Goal: Task Accomplishment & Management: Complete application form

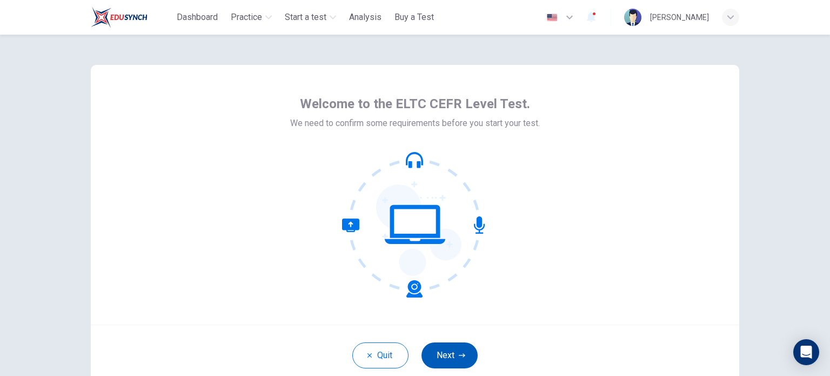
click at [453, 358] on button "Next" at bounding box center [449, 355] width 56 height 26
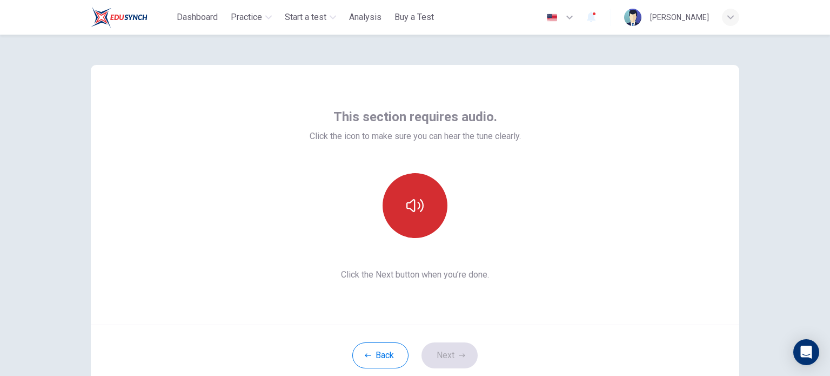
click at [425, 213] on button "button" at bounding box center [415, 205] width 65 height 65
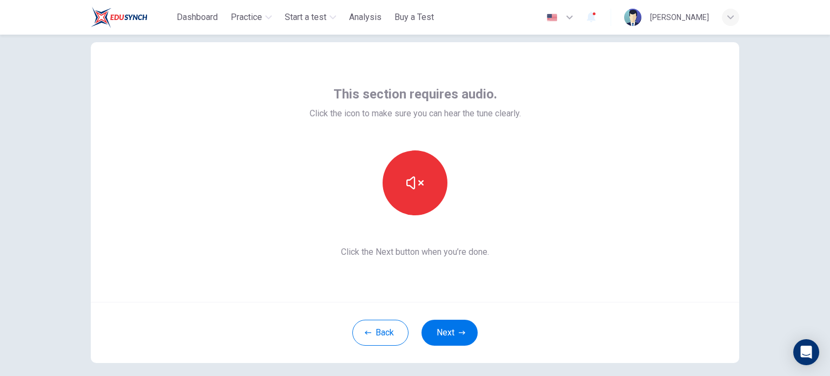
scroll to position [2, 0]
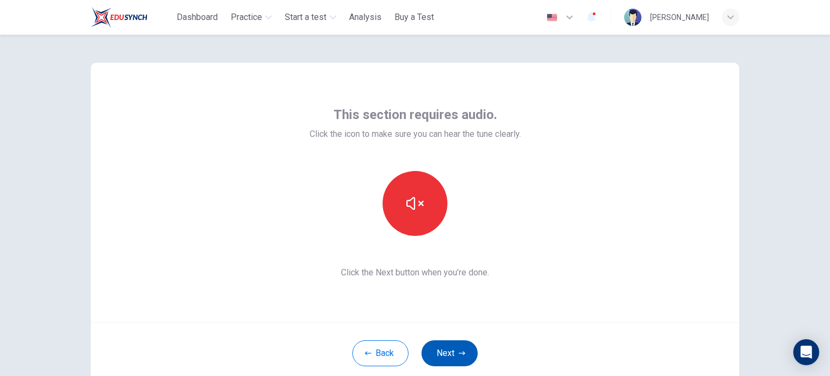
click at [446, 347] on button "Next" at bounding box center [449, 353] width 56 height 26
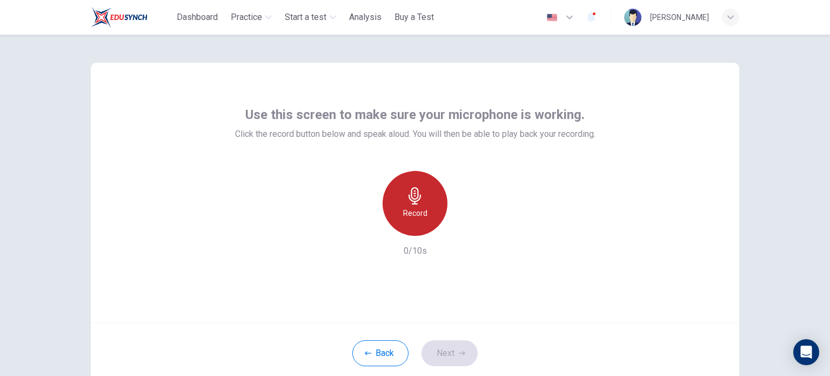
click at [422, 207] on h6 "Record" at bounding box center [415, 212] width 24 height 13
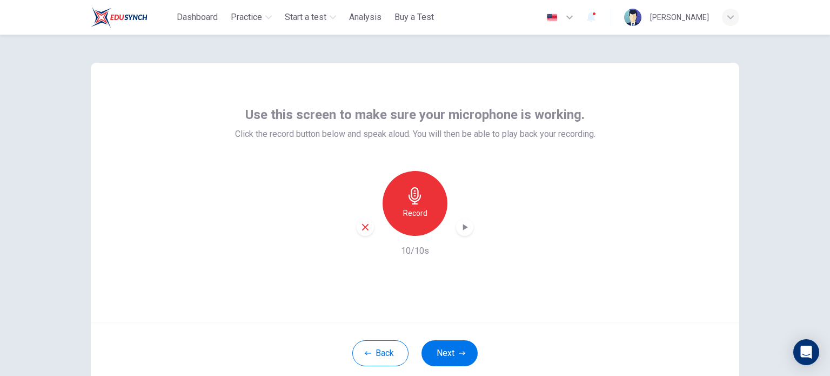
scroll to position [74, 0]
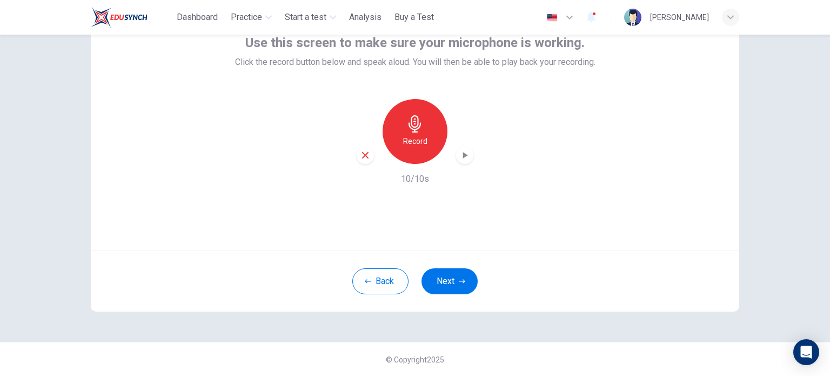
click at [413, 132] on div "Record" at bounding box center [415, 131] width 65 height 65
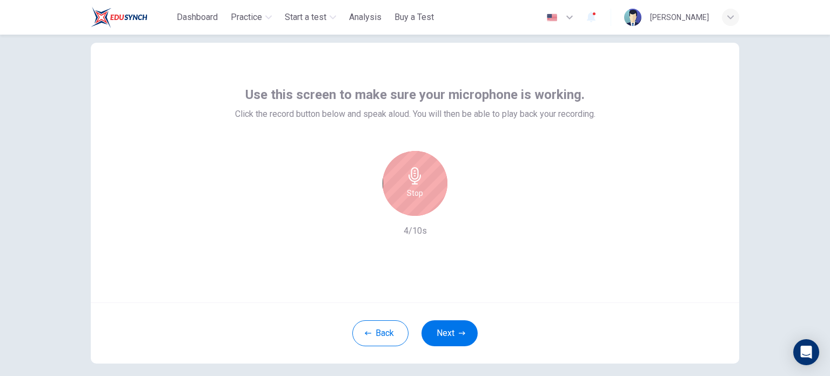
scroll to position [2, 0]
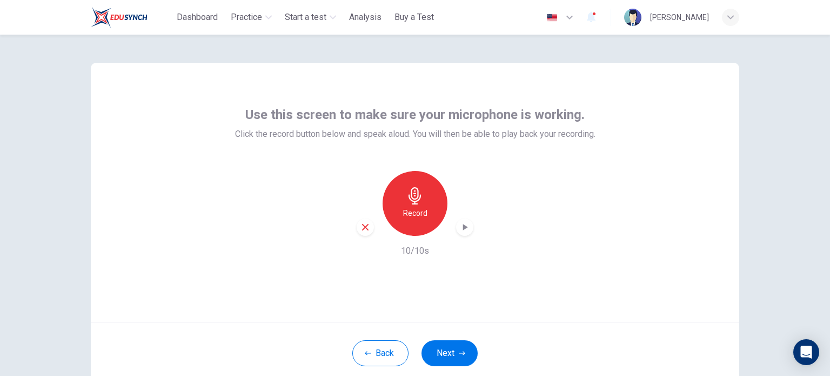
click at [459, 227] on icon "button" at bounding box center [464, 227] width 11 height 11
click at [363, 230] on icon "button" at bounding box center [365, 227] width 10 height 10
click at [459, 353] on icon "button" at bounding box center [462, 353] width 6 height 6
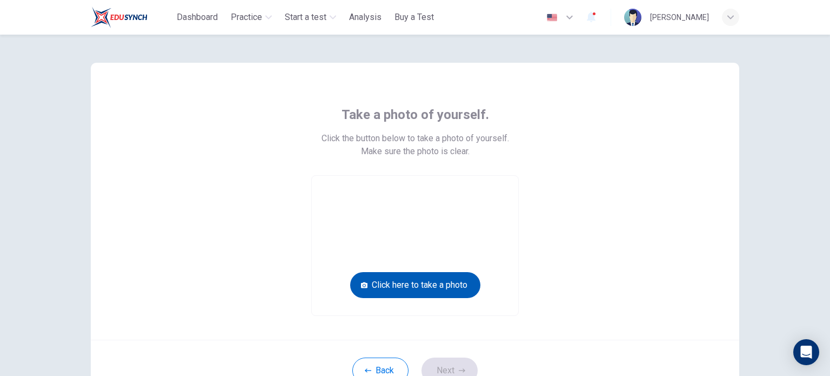
click at [418, 285] on button "Click here to take a photo" at bounding box center [415, 285] width 130 height 26
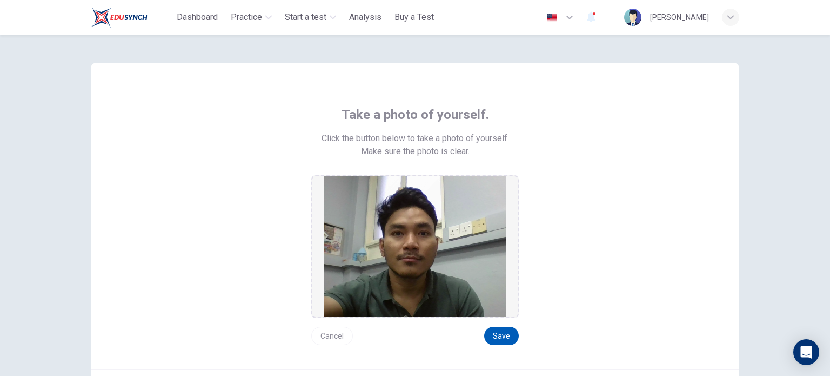
click at [494, 338] on button "Save" at bounding box center [501, 335] width 35 height 18
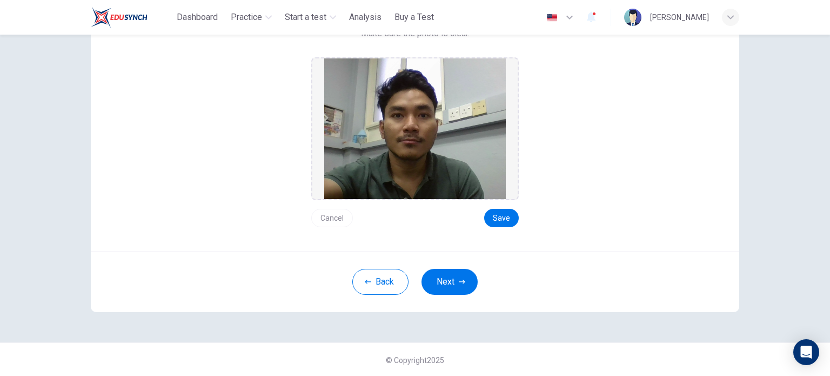
scroll to position [48, 0]
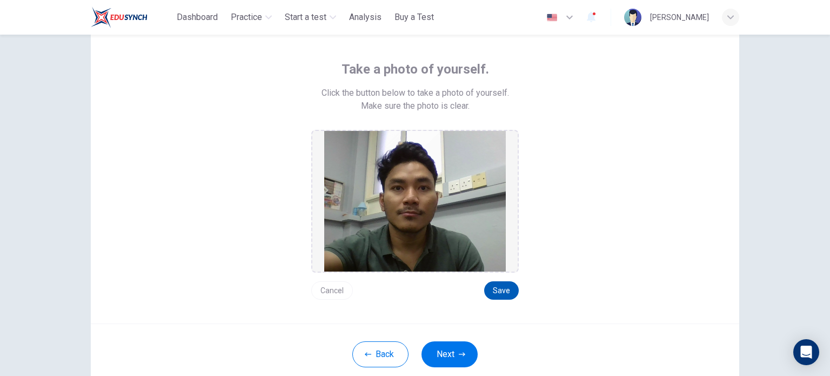
click at [499, 289] on button "Save" at bounding box center [501, 290] width 35 height 18
click at [454, 353] on button "Next" at bounding box center [449, 354] width 56 height 26
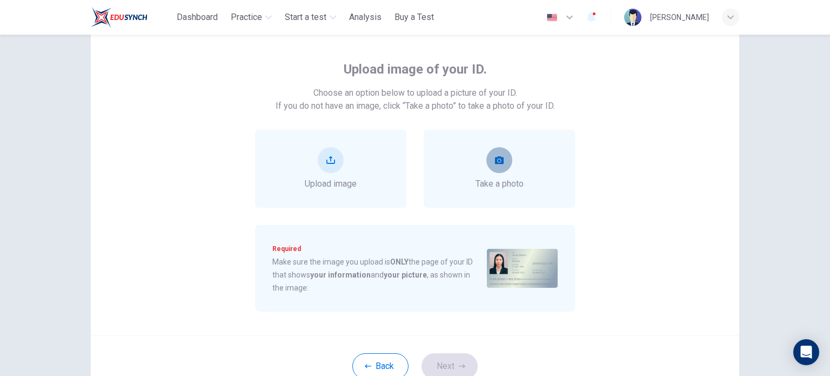
click at [499, 164] on button "take photo" at bounding box center [499, 160] width 26 height 26
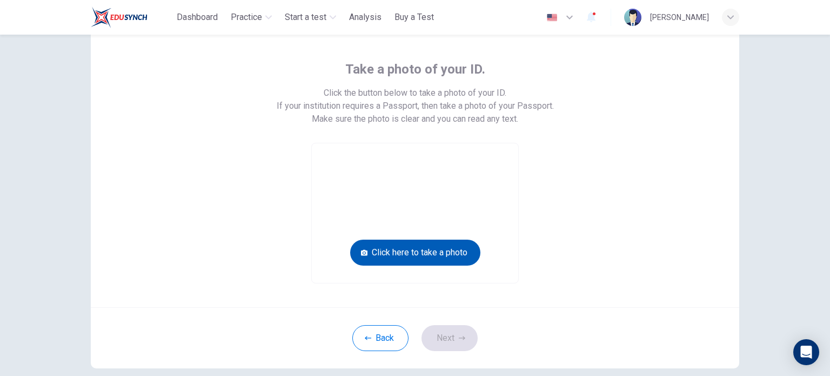
click at [448, 254] on button "Click here to take a photo" at bounding box center [415, 252] width 130 height 26
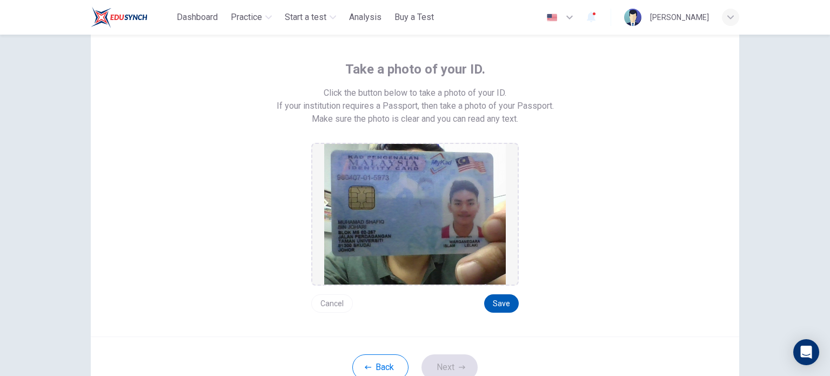
click at [500, 298] on button "Save" at bounding box center [501, 303] width 35 height 18
click at [440, 357] on button "Next" at bounding box center [449, 367] width 56 height 26
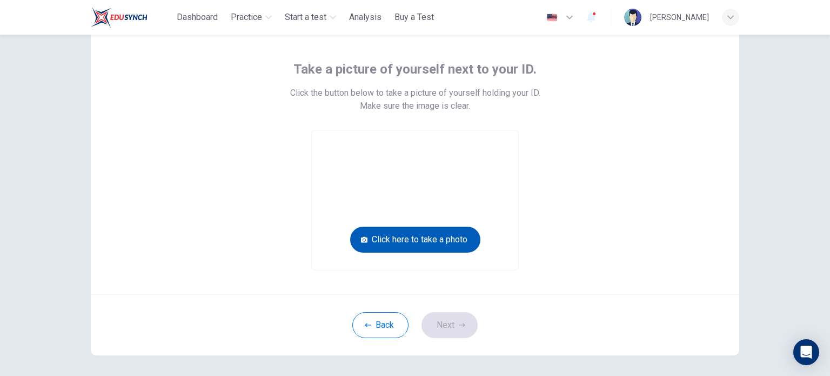
click at [413, 237] on button "Click here to take a photo" at bounding box center [415, 239] width 130 height 26
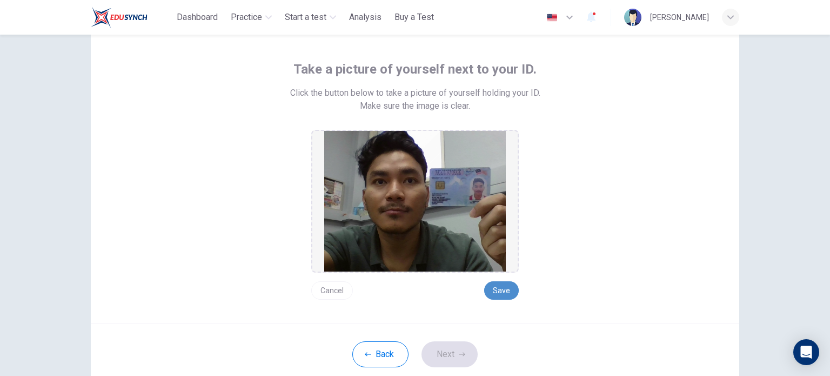
click at [491, 287] on button "Save" at bounding box center [501, 290] width 35 height 18
click at [435, 354] on button "Next" at bounding box center [449, 354] width 56 height 26
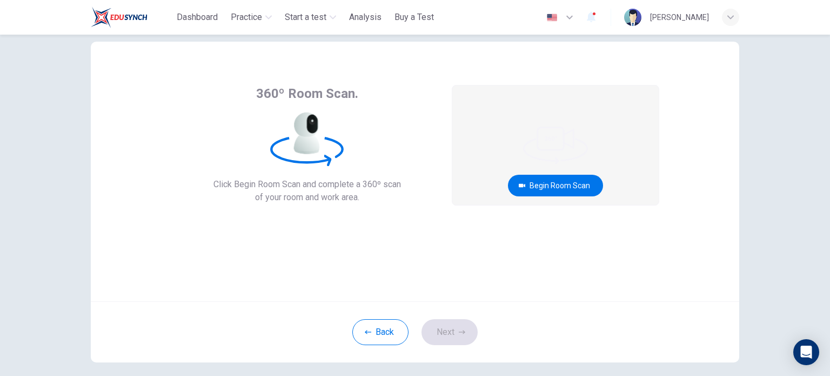
scroll to position [0, 0]
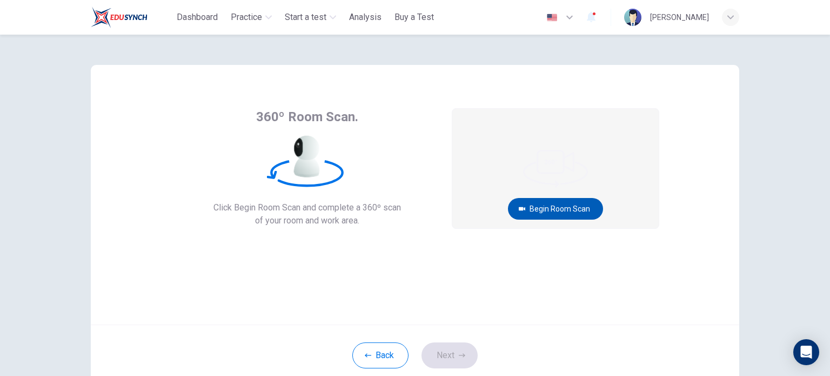
click at [536, 205] on button "Begin Room Scan" at bounding box center [555, 209] width 95 height 22
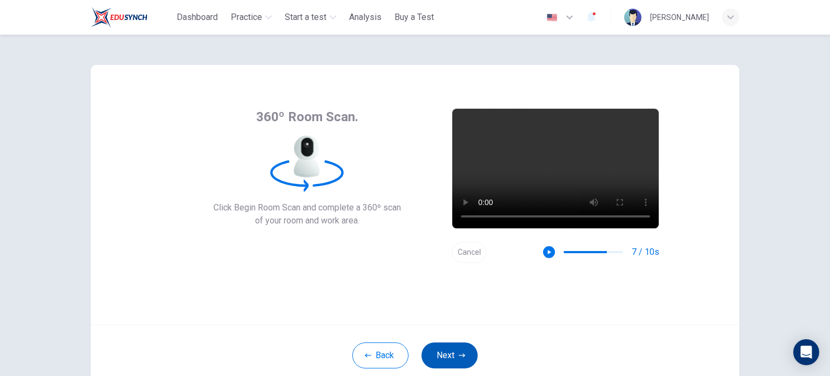
click at [444, 350] on button "Next" at bounding box center [449, 355] width 56 height 26
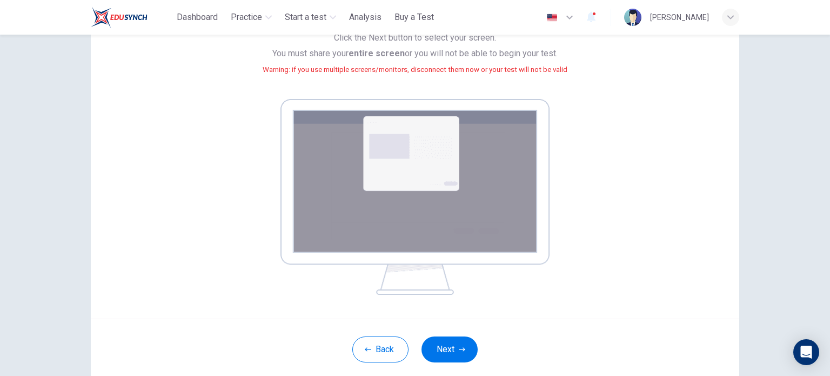
scroll to position [185, 0]
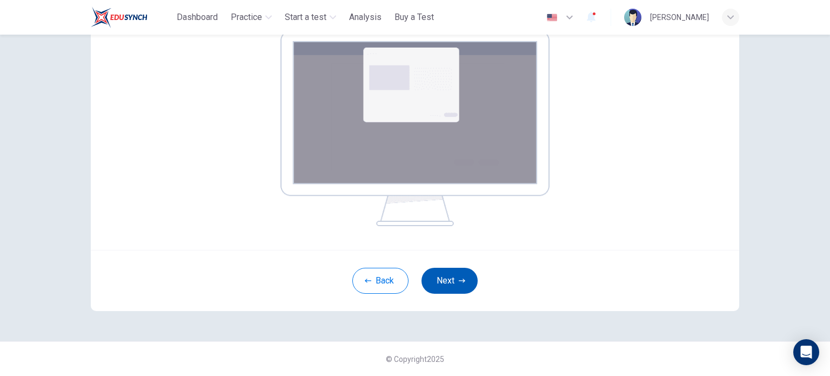
click at [452, 281] on button "Next" at bounding box center [449, 280] width 56 height 26
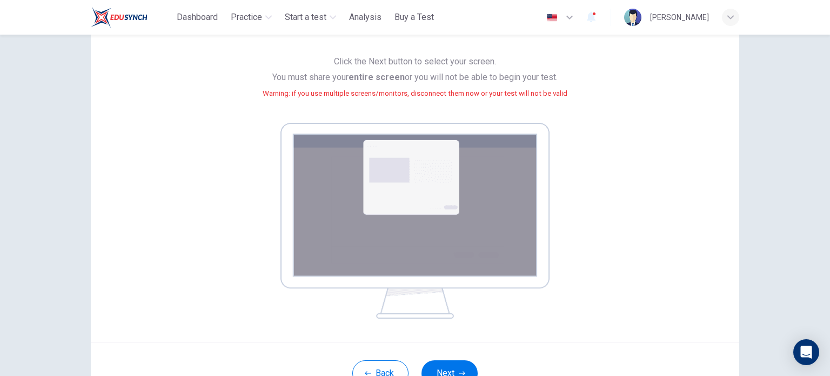
scroll to position [113, 0]
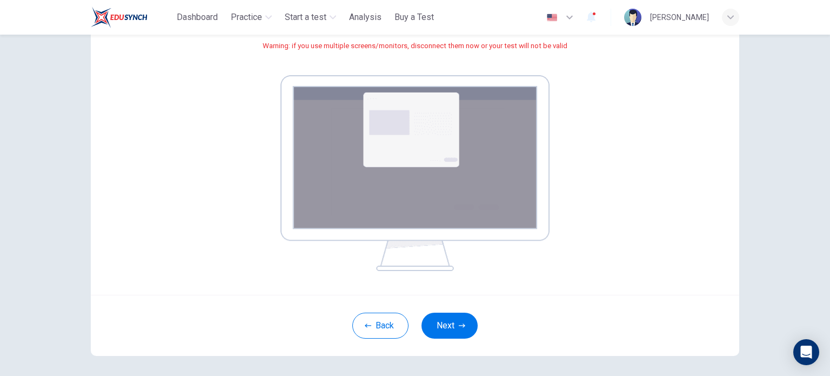
scroll to position [185, 0]
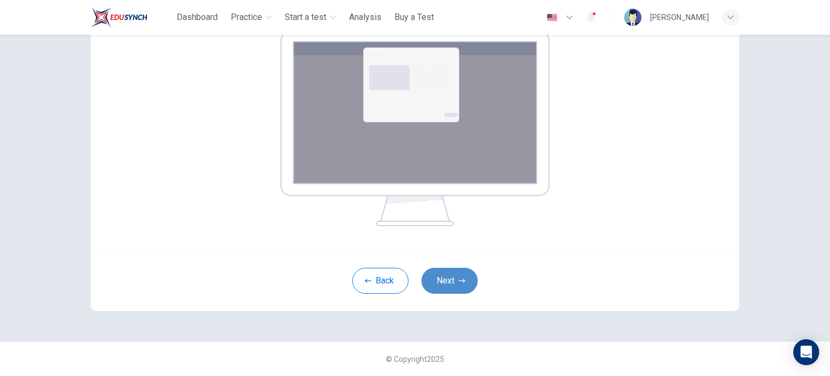
click at [450, 290] on button "Next" at bounding box center [449, 280] width 56 height 26
click at [443, 278] on button "Next" at bounding box center [449, 280] width 56 height 26
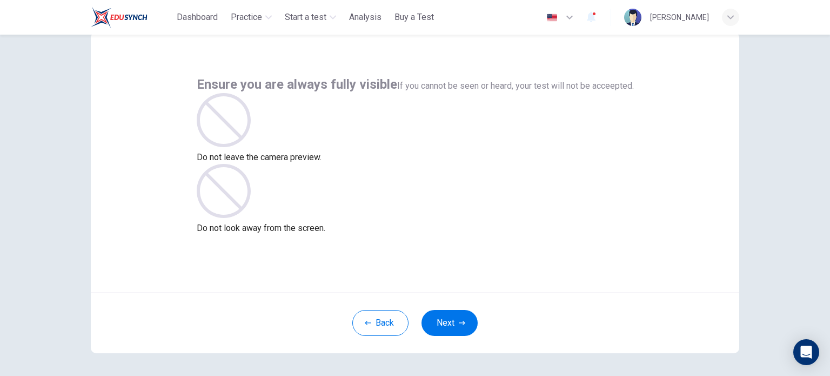
scroll to position [2, 0]
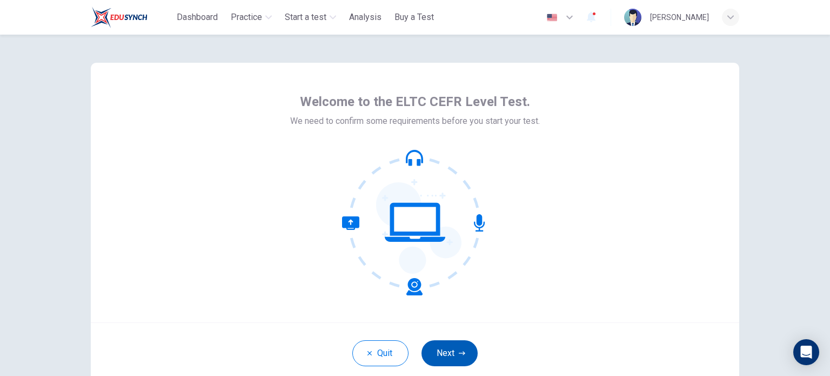
click at [452, 348] on button "Next" at bounding box center [449, 353] width 56 height 26
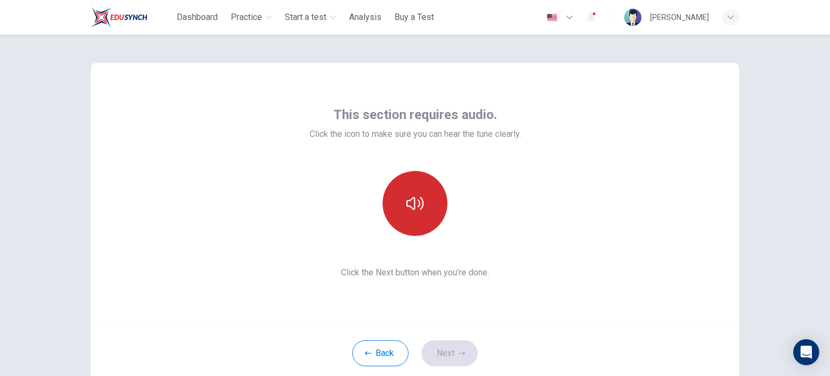
click at [417, 204] on icon "button" at bounding box center [414, 203] width 17 height 17
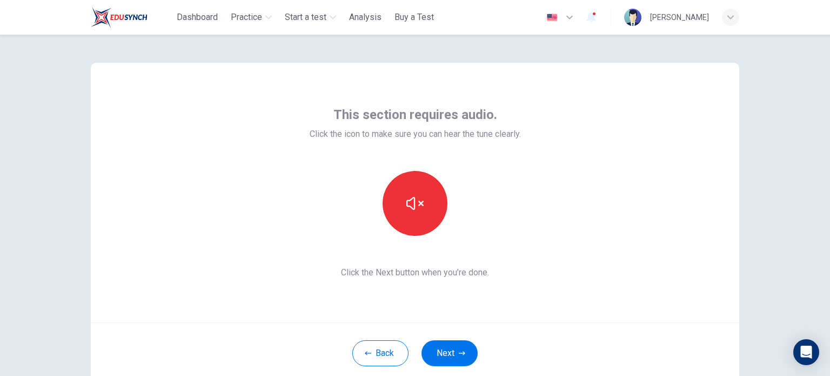
click at [506, 287] on div "This section requires audio. Click the icon to make sure you can hear the tune …" at bounding box center [415, 192] width 648 height 259
click at [445, 350] on button "Next" at bounding box center [449, 353] width 56 height 26
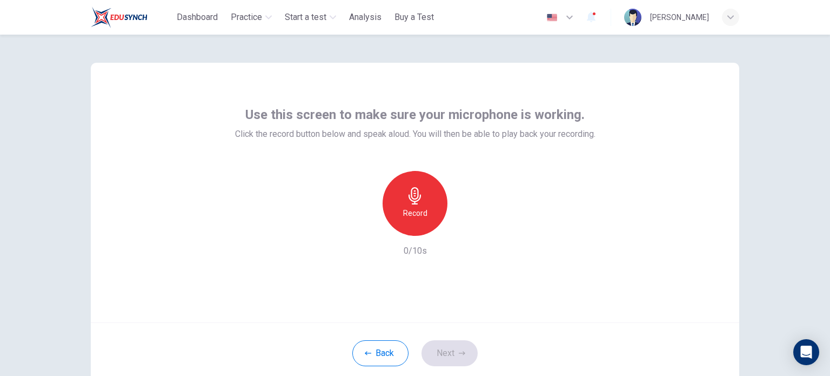
click at [419, 214] on h6 "Record" at bounding box center [415, 212] width 24 height 13
click at [467, 229] on icon "button" at bounding box center [464, 227] width 11 height 11
click at [463, 225] on icon "button" at bounding box center [465, 227] width 8 height 8
click at [438, 350] on button "Next" at bounding box center [449, 353] width 56 height 26
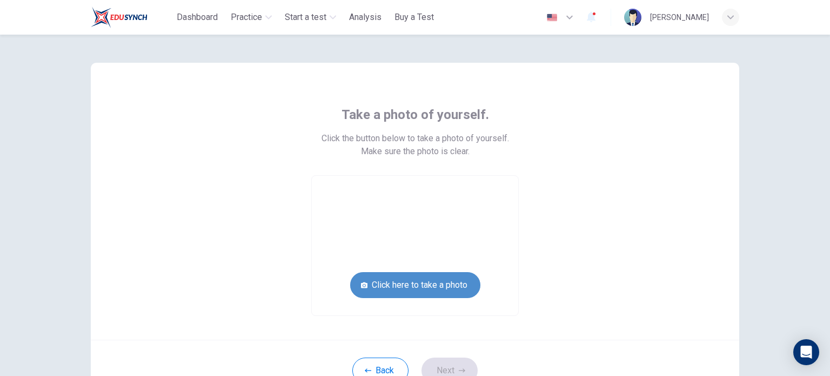
click at [417, 286] on button "Click here to take a photo" at bounding box center [415, 285] width 130 height 26
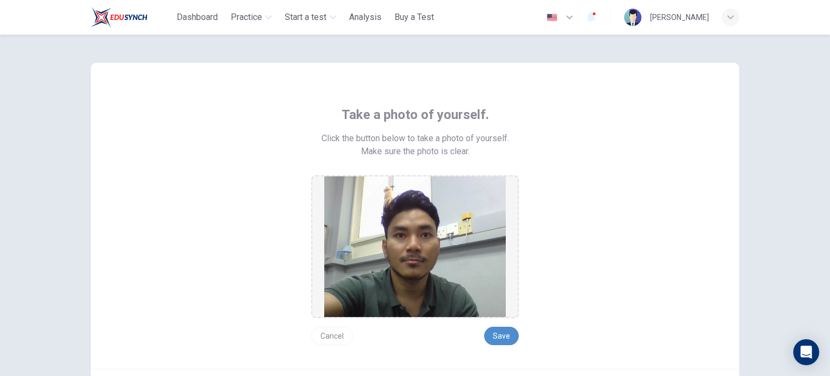
click at [497, 331] on button "Save" at bounding box center [501, 335] width 35 height 18
click at [498, 334] on button "Save" at bounding box center [501, 335] width 35 height 18
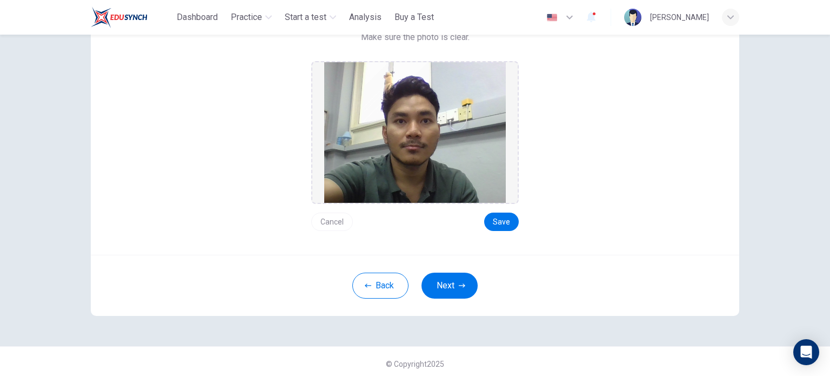
scroll to position [120, 0]
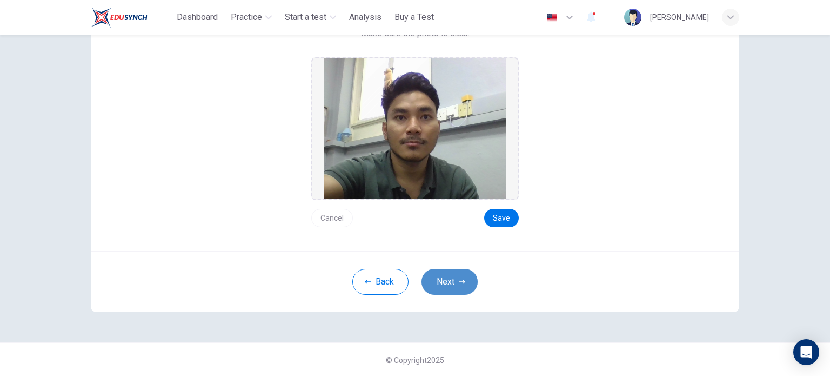
click at [454, 280] on button "Next" at bounding box center [449, 282] width 56 height 26
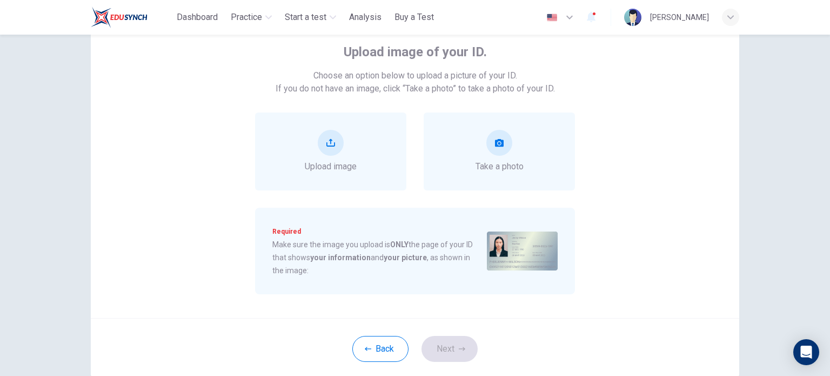
scroll to position [48, 0]
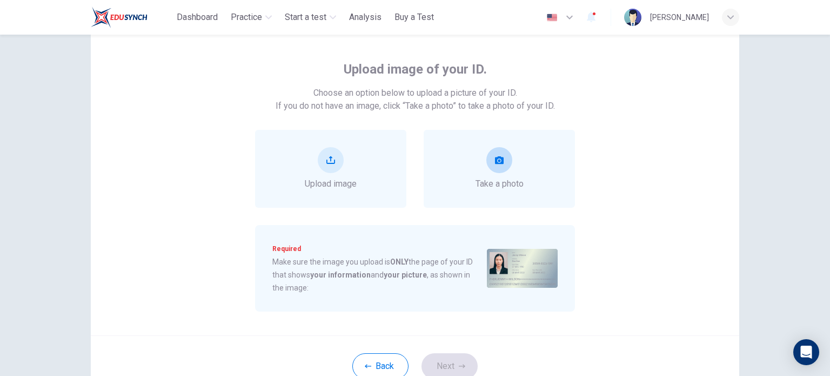
click at [507, 154] on button "take photo" at bounding box center [499, 160] width 26 height 26
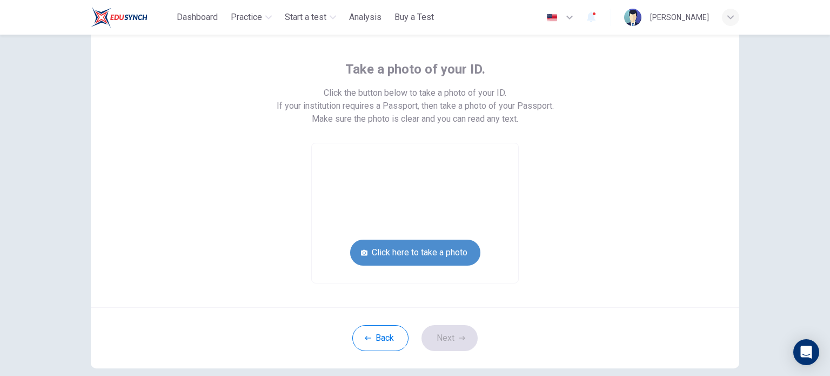
click at [434, 248] on button "Click here to take a photo" at bounding box center [415, 252] width 130 height 26
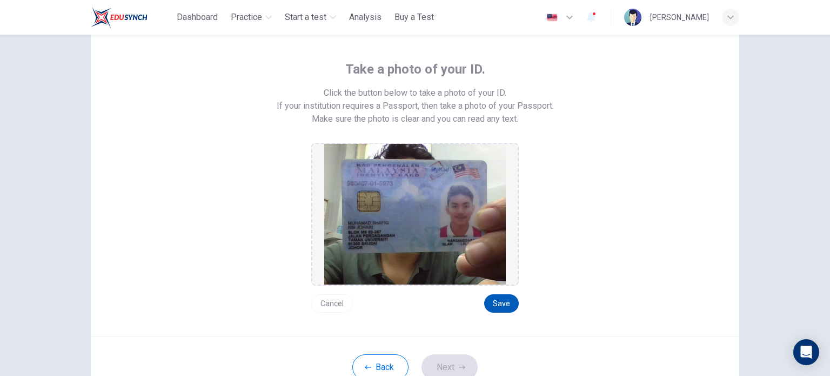
click at [497, 301] on button "Save" at bounding box center [501, 303] width 35 height 18
click at [498, 300] on button "Save" at bounding box center [501, 303] width 35 height 18
click at [455, 360] on button "Next" at bounding box center [449, 367] width 56 height 26
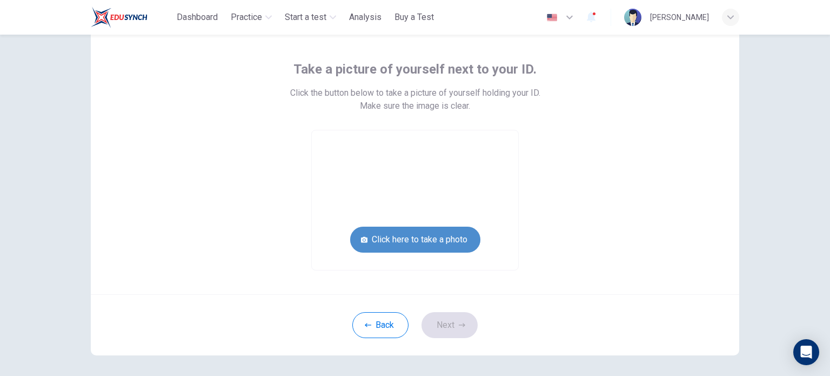
click at [424, 234] on button "Click here to take a photo" at bounding box center [415, 239] width 130 height 26
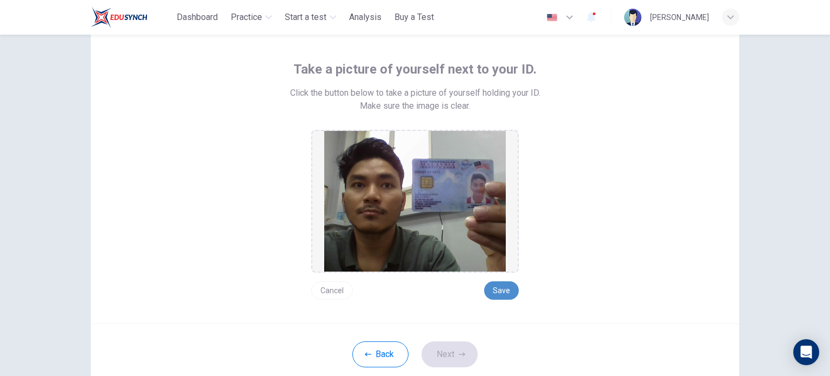
click at [497, 289] on button "Save" at bounding box center [501, 290] width 35 height 18
click at [448, 354] on button "Next" at bounding box center [449, 354] width 56 height 26
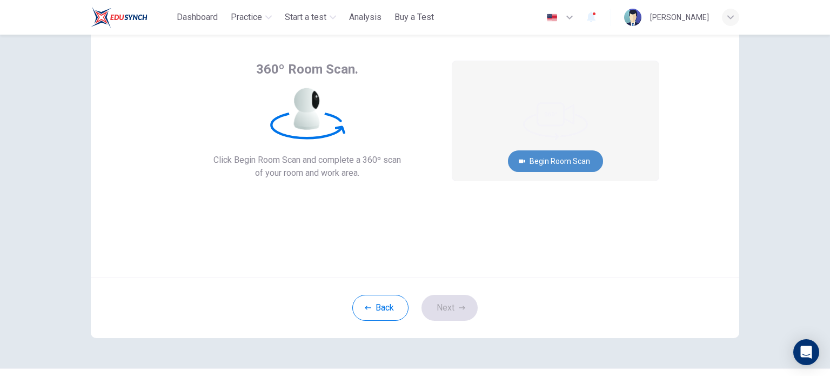
click at [546, 157] on button "Begin Room Scan" at bounding box center [555, 161] width 95 height 22
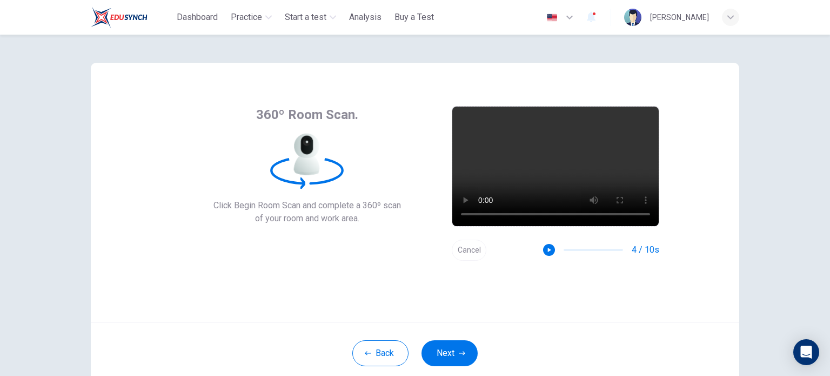
scroll to position [0, 0]
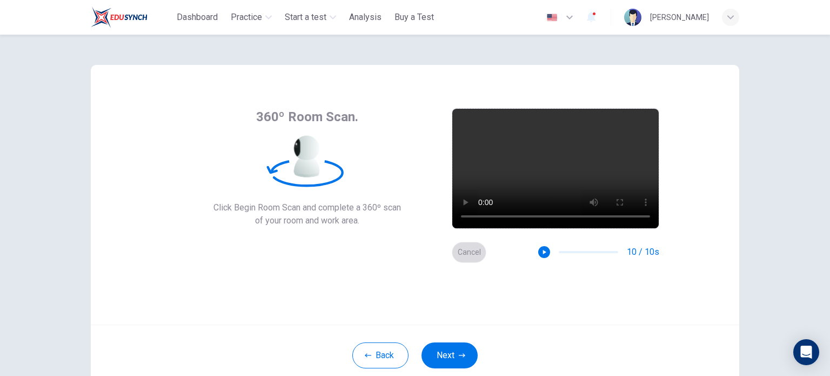
click at [466, 245] on button "Cancel" at bounding box center [469, 252] width 35 height 21
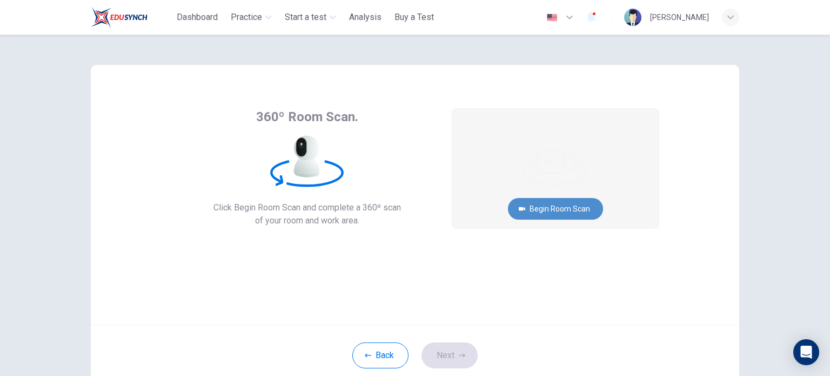
click at [517, 202] on button "Begin Room Scan" at bounding box center [555, 209] width 95 height 22
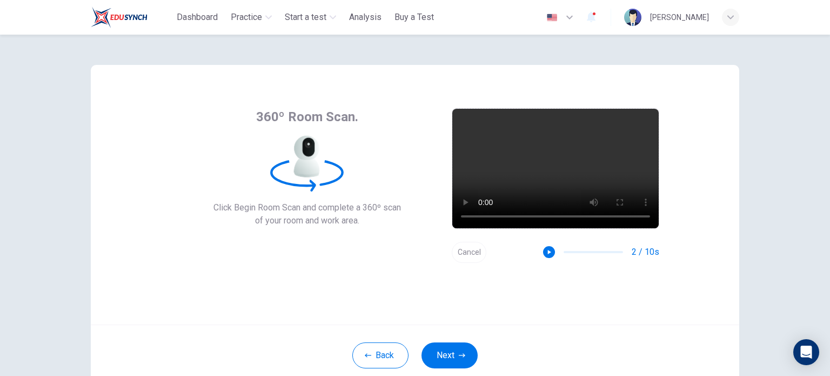
click at [471, 257] on button "Cancel" at bounding box center [469, 252] width 35 height 21
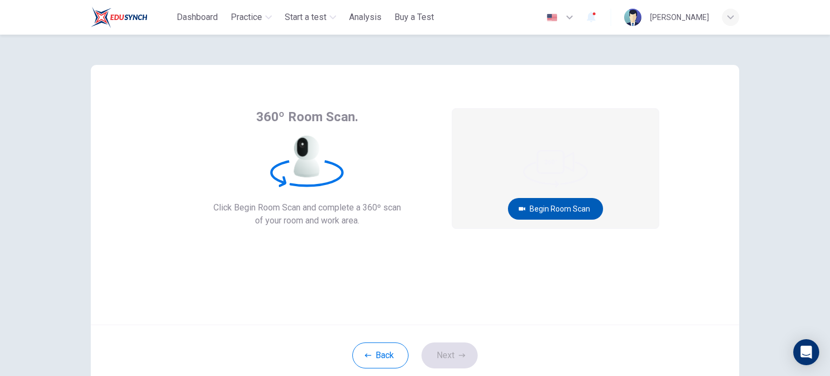
click at [522, 204] on button "Begin Room Scan" at bounding box center [555, 209] width 95 height 22
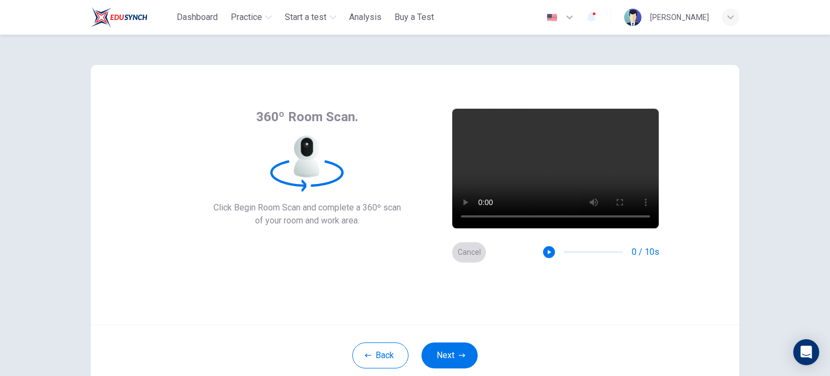
click at [469, 250] on button "Cancel" at bounding box center [469, 252] width 35 height 21
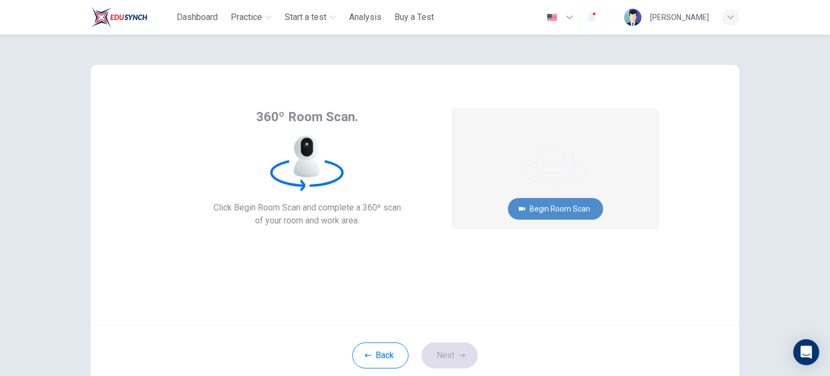
click at [529, 199] on button "Begin Room Scan" at bounding box center [555, 209] width 95 height 22
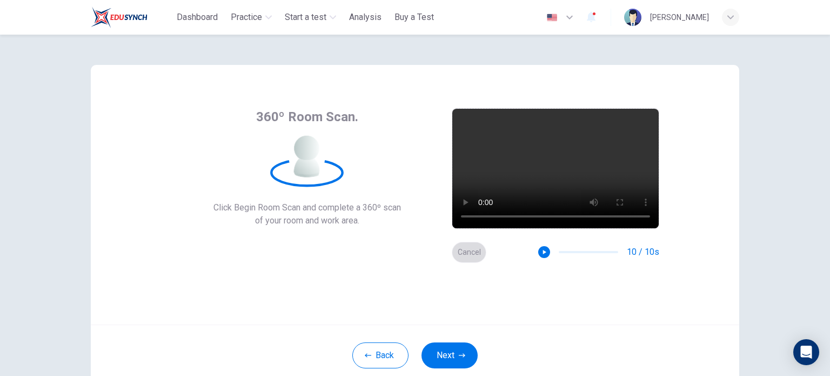
click at [472, 251] on button "Cancel" at bounding box center [469, 252] width 35 height 21
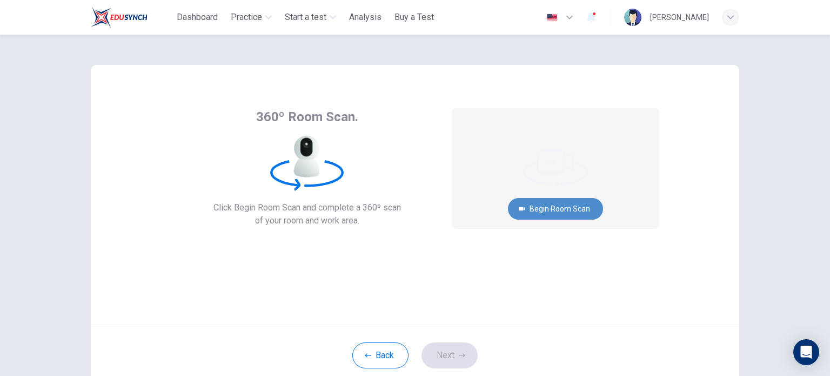
click at [560, 209] on button "Begin Room Scan" at bounding box center [555, 209] width 95 height 22
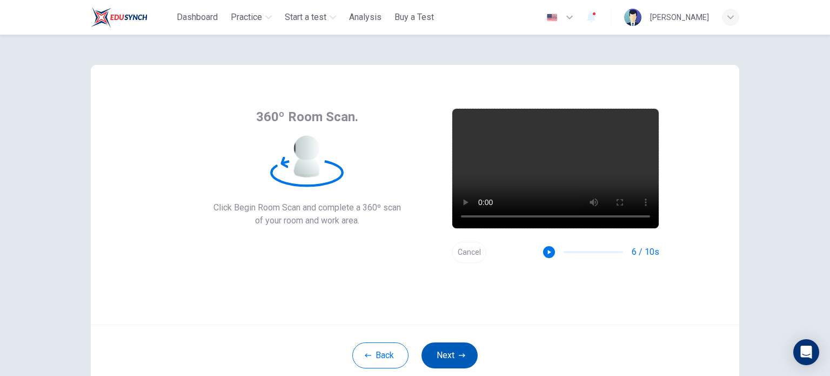
click at [448, 350] on button "Next" at bounding box center [449, 355] width 56 height 26
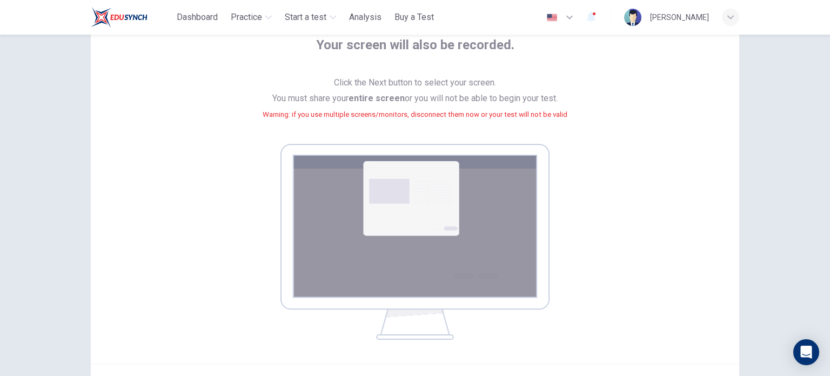
scroll to position [144, 0]
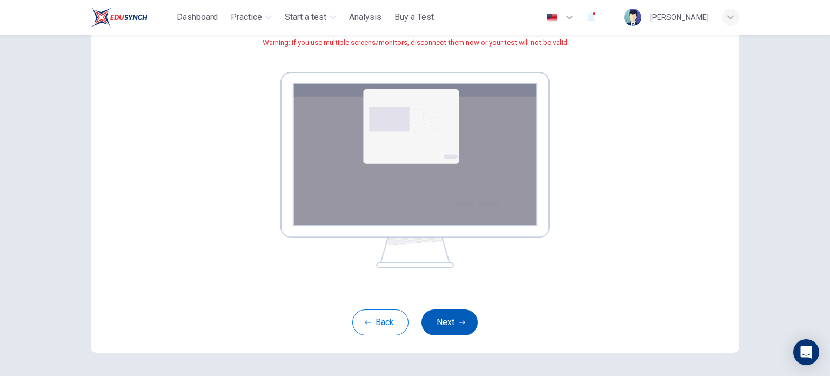
click at [443, 317] on button "Next" at bounding box center [449, 322] width 56 height 26
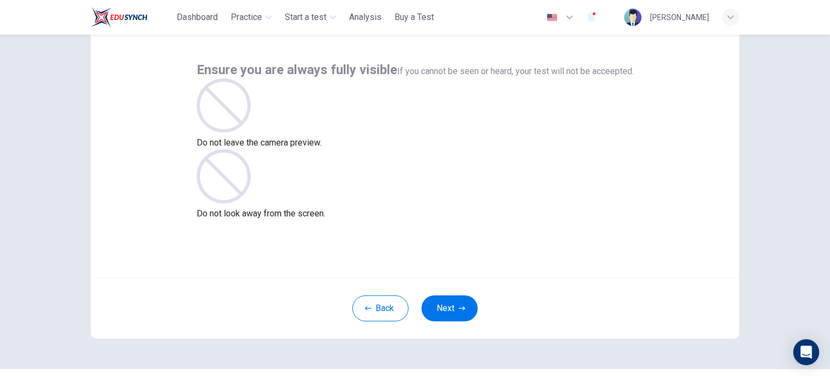
scroll to position [74, 0]
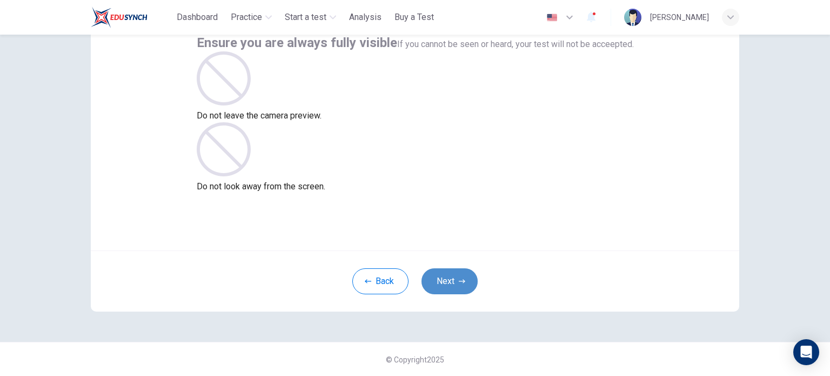
click at [445, 280] on button "Next" at bounding box center [449, 281] width 56 height 26
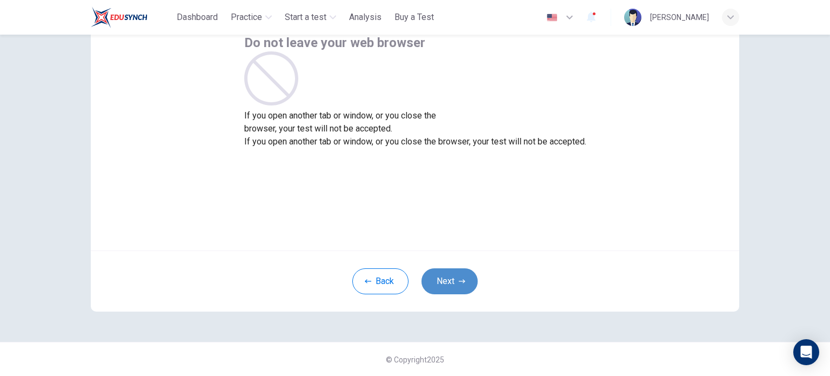
click at [457, 276] on button "Next" at bounding box center [449, 281] width 56 height 26
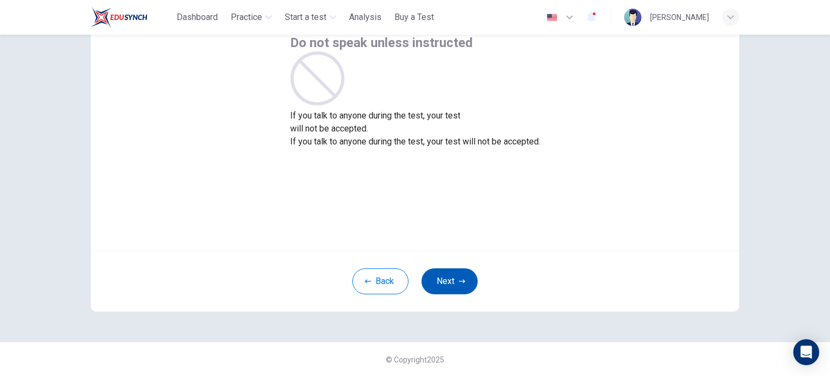
click at [451, 285] on button "Next" at bounding box center [449, 281] width 56 height 26
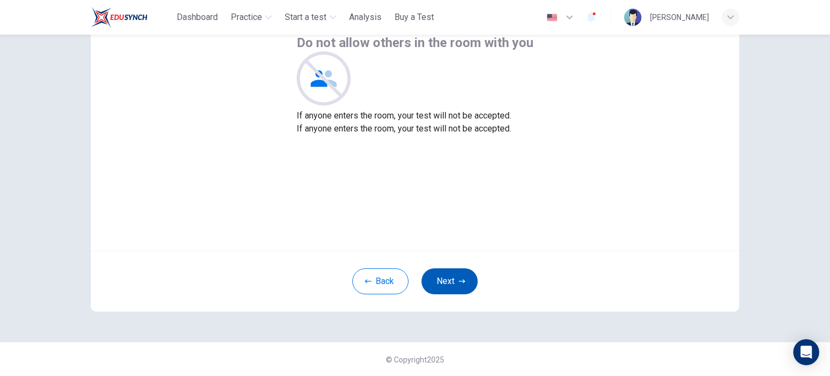
click at [460, 284] on button "Next" at bounding box center [449, 281] width 56 height 26
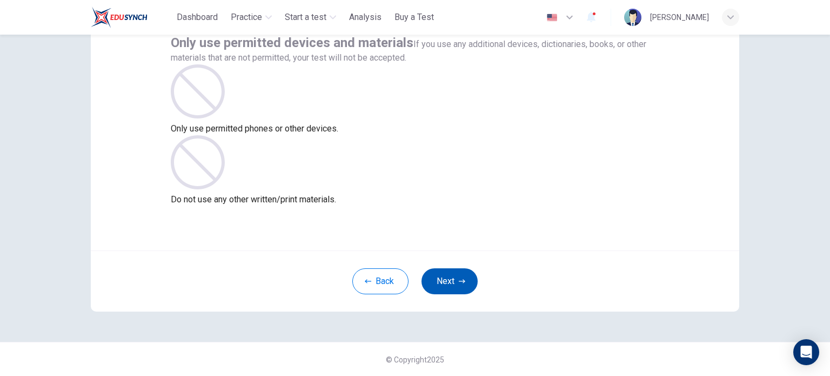
click at [461, 284] on button "Next" at bounding box center [449, 281] width 56 height 26
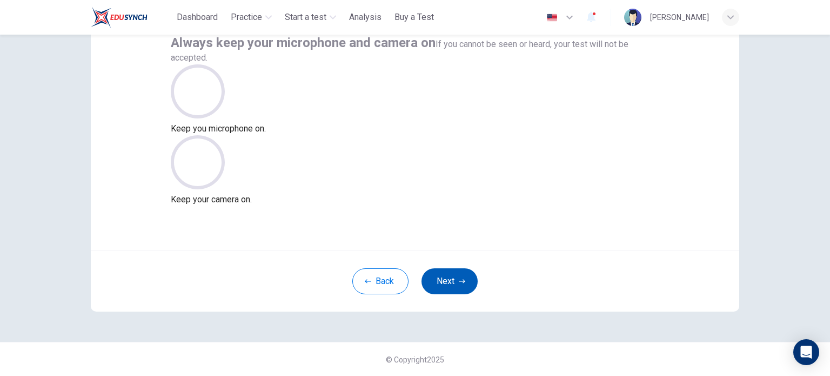
click at [461, 284] on button "Next" at bounding box center [449, 281] width 56 height 26
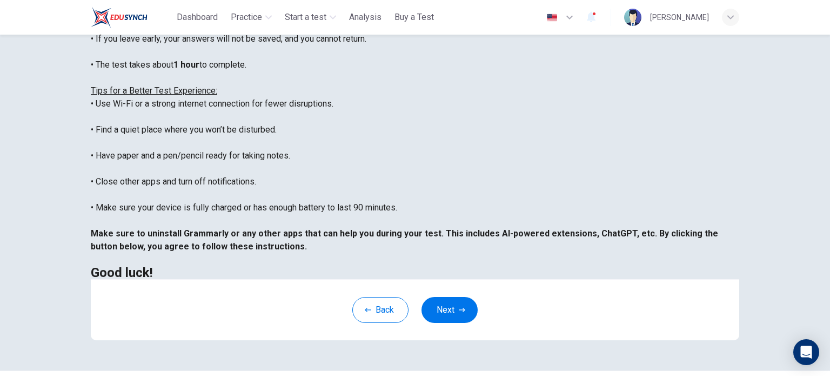
scroll to position [216, 0]
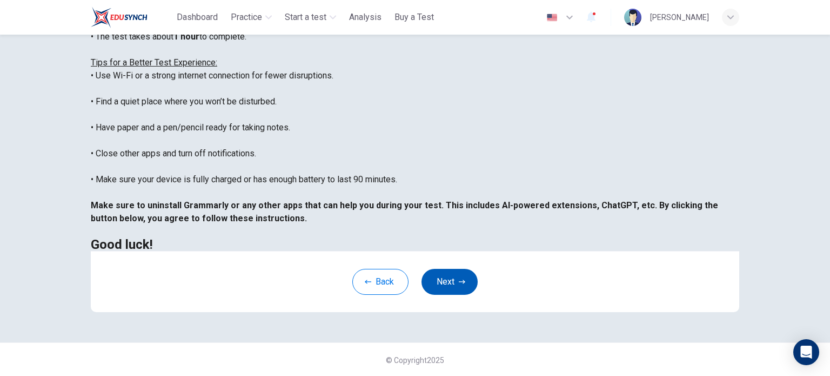
click at [443, 287] on button "Next" at bounding box center [449, 282] width 56 height 26
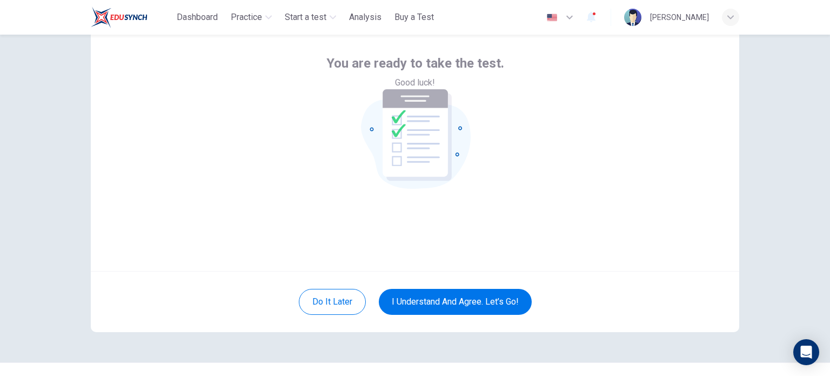
scroll to position [74, 0]
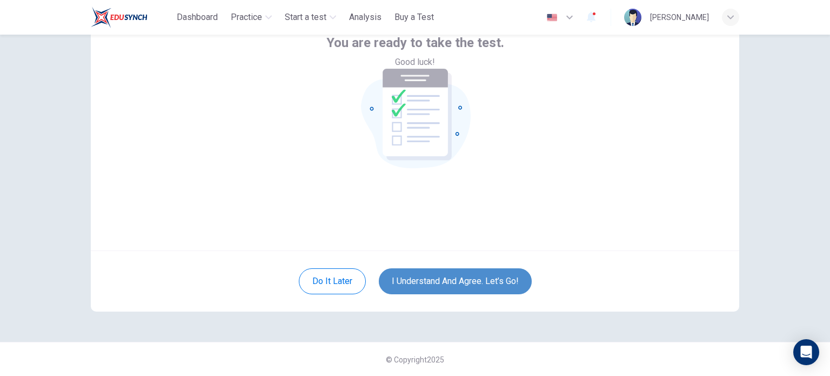
click at [437, 278] on button "I understand and agree. Let’s go!" at bounding box center [455, 281] width 153 height 26
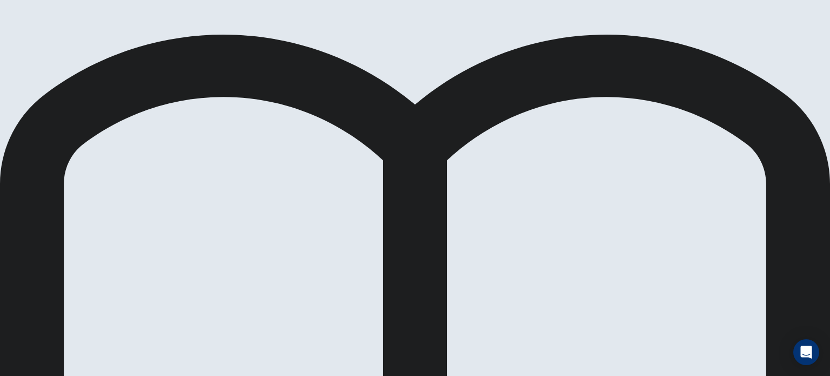
drag, startPoint x: 160, startPoint y: 153, endPoint x: 359, endPoint y: 158, distance: 198.9
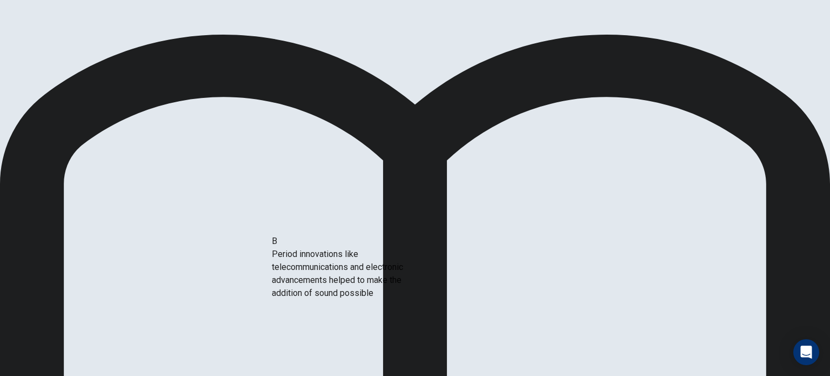
drag, startPoint x: 186, startPoint y: 234, endPoint x: 355, endPoint y: 272, distance: 173.4
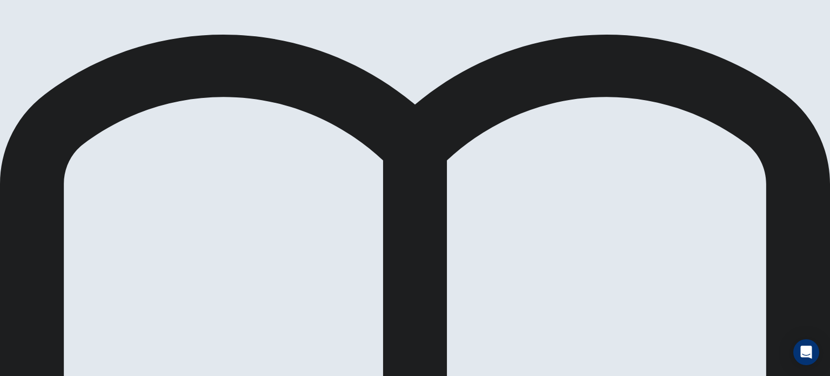
scroll to position [112, 0]
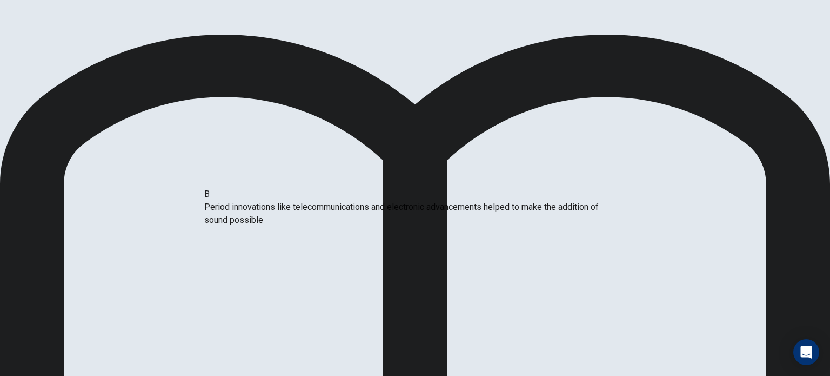
drag, startPoint x: 353, startPoint y: 209, endPoint x: 186, endPoint y: 207, distance: 167.0
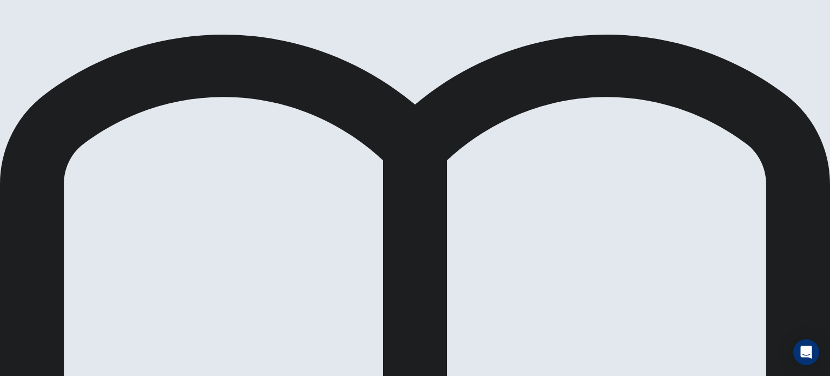
scroll to position [216, 0]
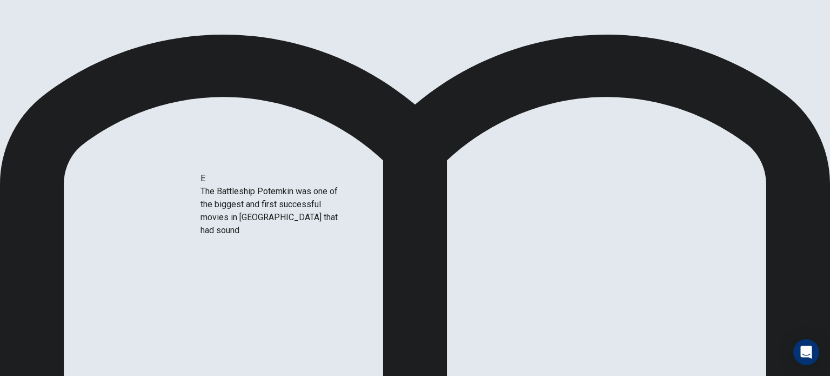
drag, startPoint x: 178, startPoint y: 206, endPoint x: 311, endPoint y: 220, distance: 133.7
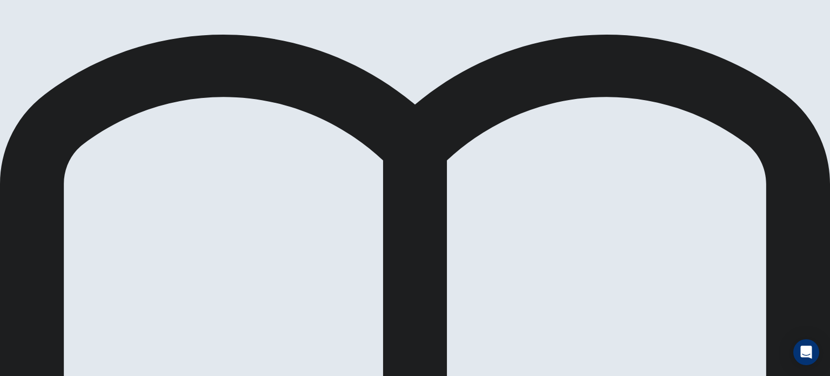
scroll to position [149, 0]
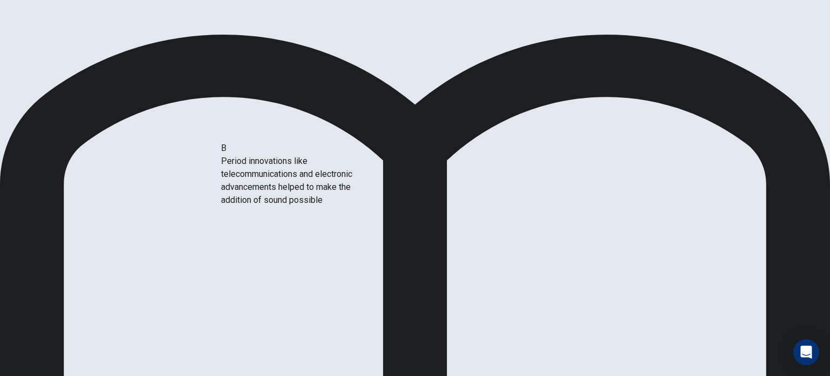
drag, startPoint x: 195, startPoint y: 175, endPoint x: 333, endPoint y: 184, distance: 138.7
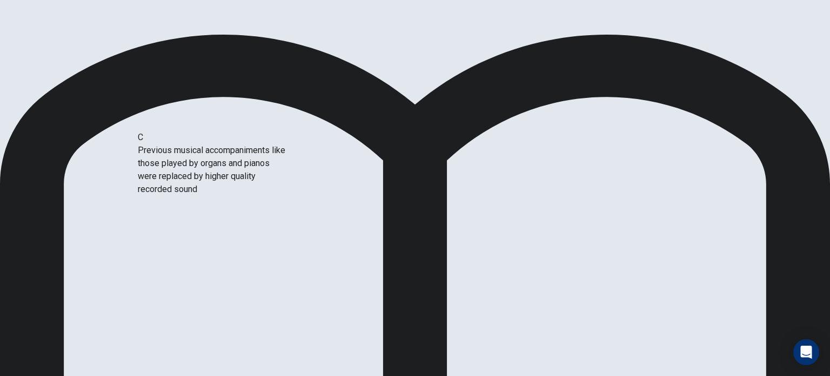
drag, startPoint x: 243, startPoint y: 182, endPoint x: 335, endPoint y: 191, distance: 92.3
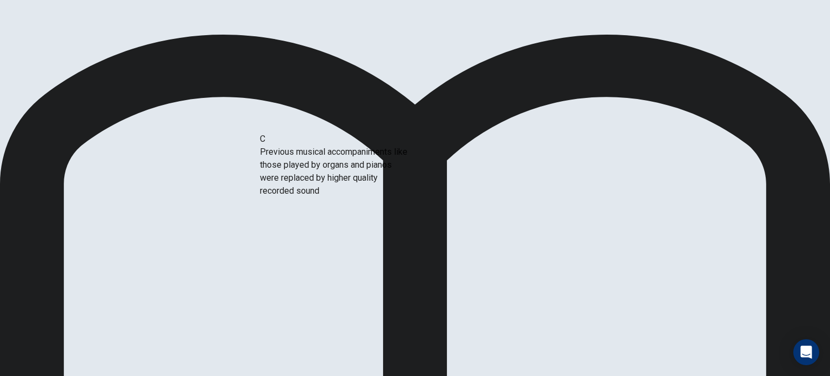
drag, startPoint x: 205, startPoint y: 195, endPoint x: 367, endPoint y: 199, distance: 162.1
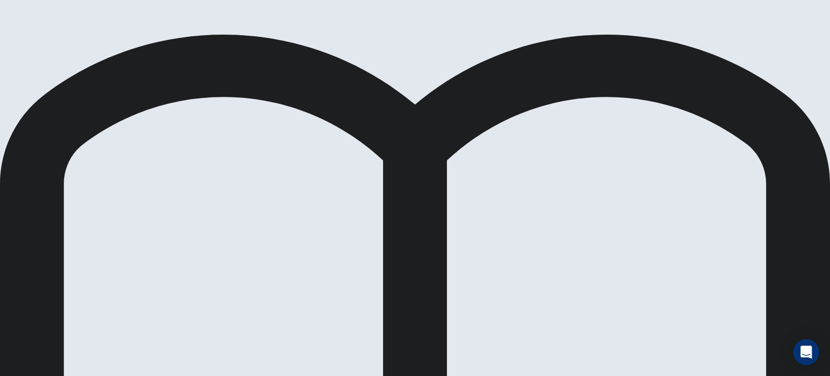
scroll to position [1, 0]
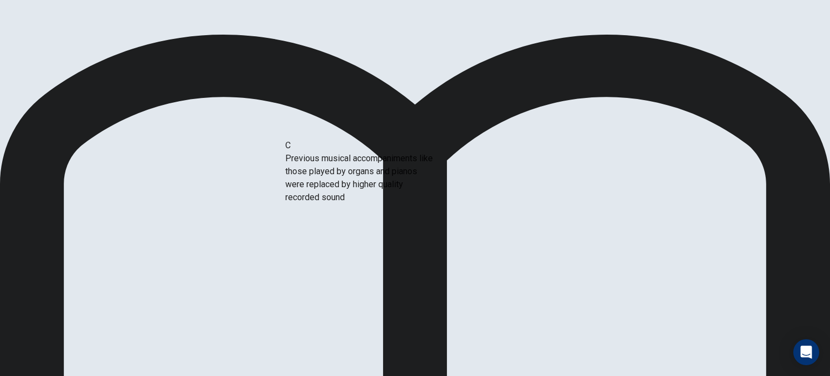
drag, startPoint x: 216, startPoint y: 203, endPoint x: 408, endPoint y: 191, distance: 192.7
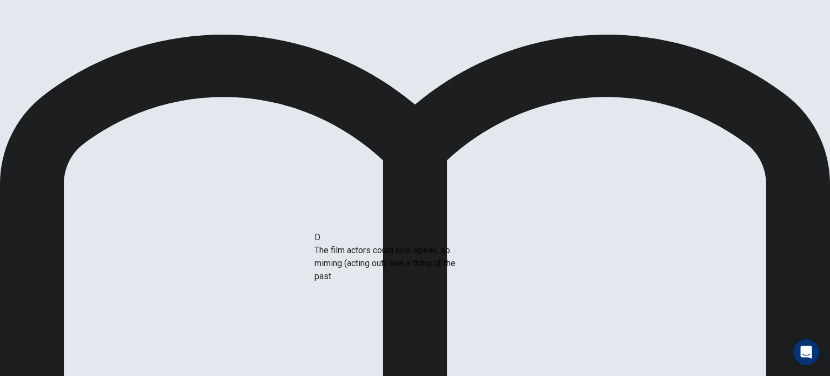
scroll to position [2, 0]
drag, startPoint x: 184, startPoint y: 245, endPoint x: 421, endPoint y: 257, distance: 238.0
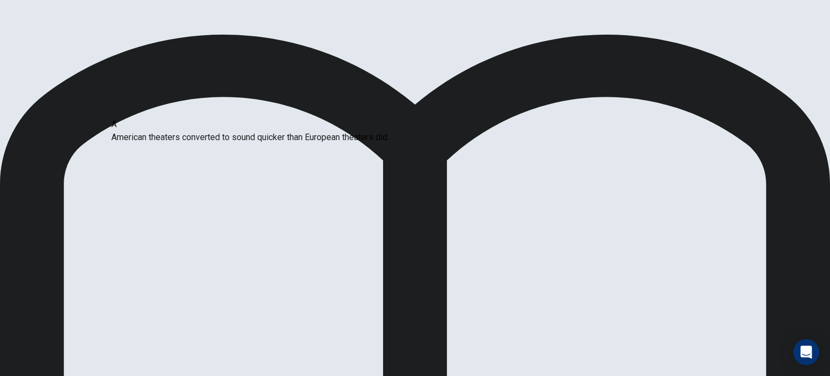
drag, startPoint x: 376, startPoint y: 160, endPoint x: 159, endPoint y: 133, distance: 218.3
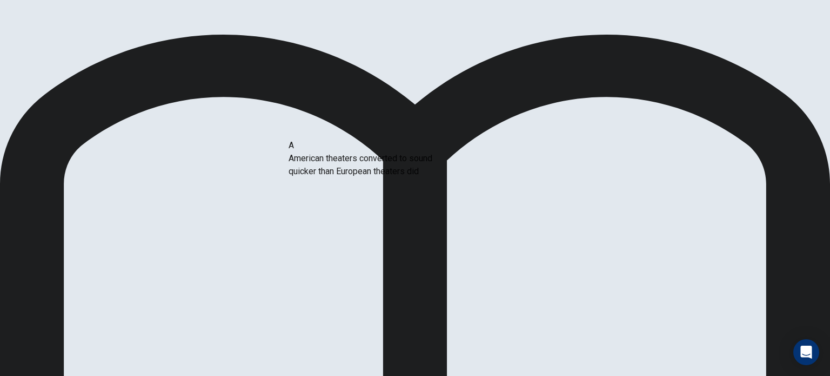
drag, startPoint x: 199, startPoint y: 158, endPoint x: 364, endPoint y: 160, distance: 165.3
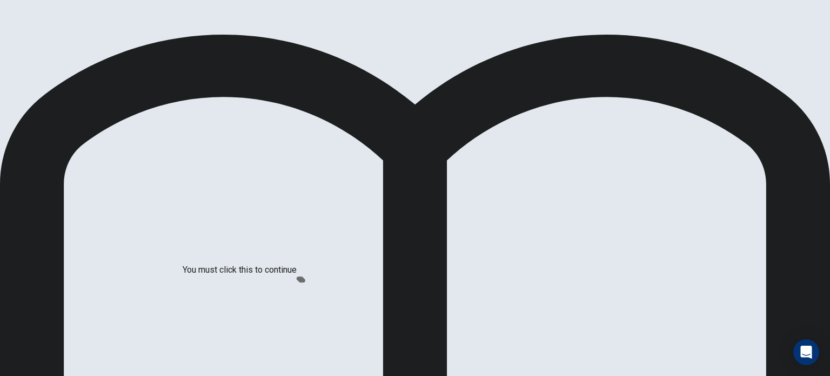
scroll to position [27, 0]
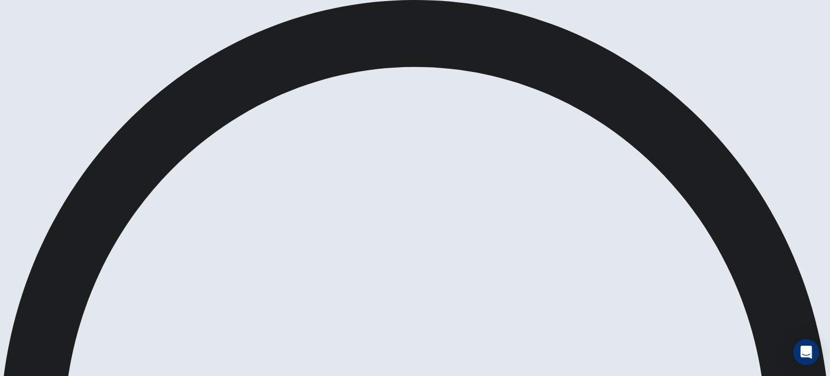
scroll to position [0, 0]
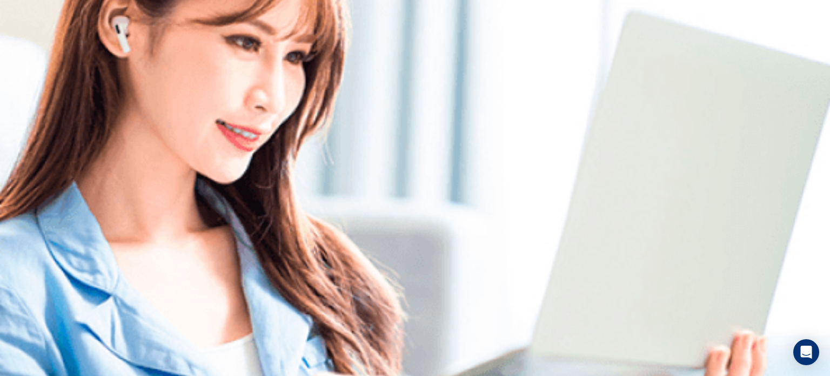
scroll to position [0, 0]
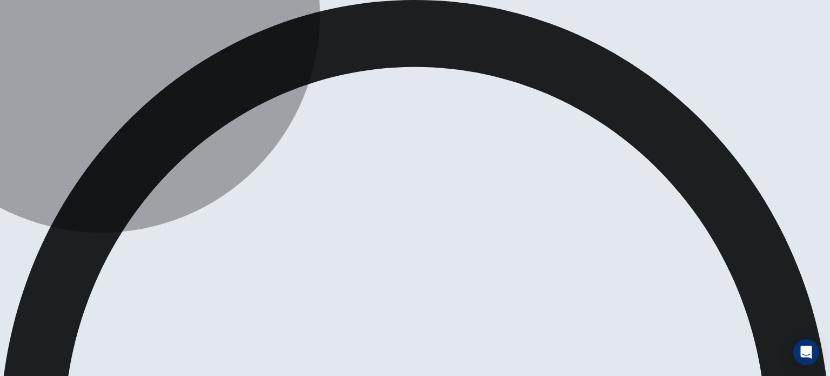
drag, startPoint x: 354, startPoint y: 210, endPoint x: 344, endPoint y: 194, distance: 19.0
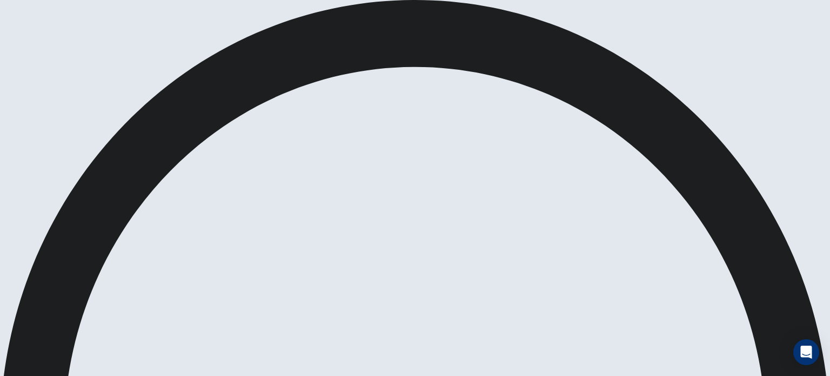
drag, startPoint x: 390, startPoint y: 149, endPoint x: 378, endPoint y: 179, distance: 32.3
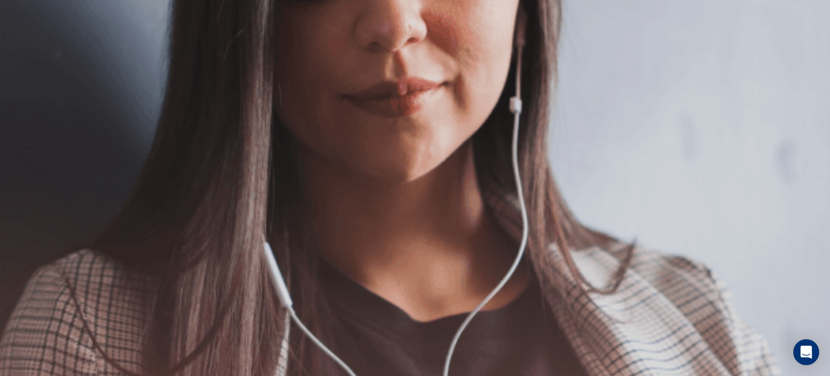
scroll to position [64, 0]
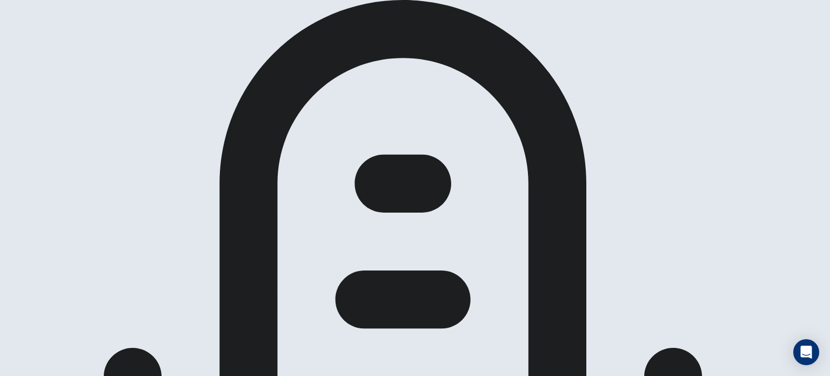
scroll to position [0, 0]
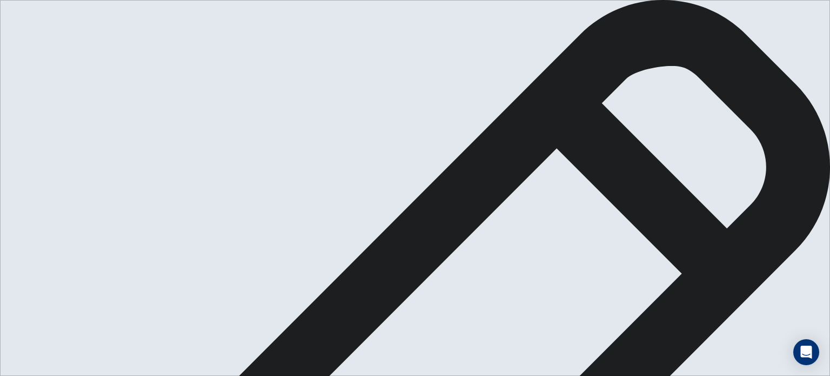
drag, startPoint x: 437, startPoint y: 159, endPoint x: 467, endPoint y: 170, distance: 31.6
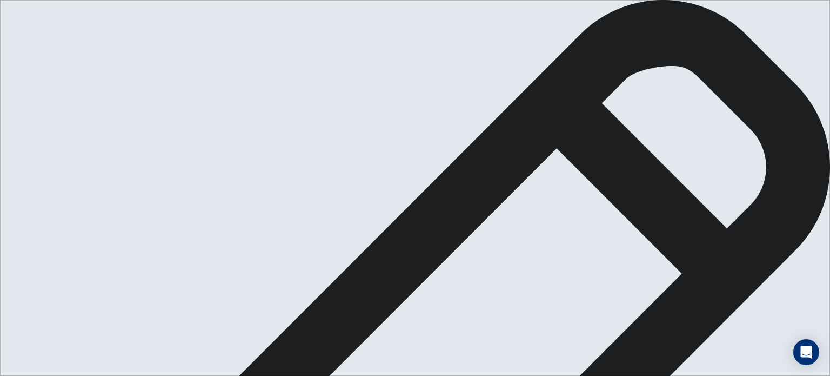
type textarea "**********"
